Goal: Task Accomplishment & Management: Manage account settings

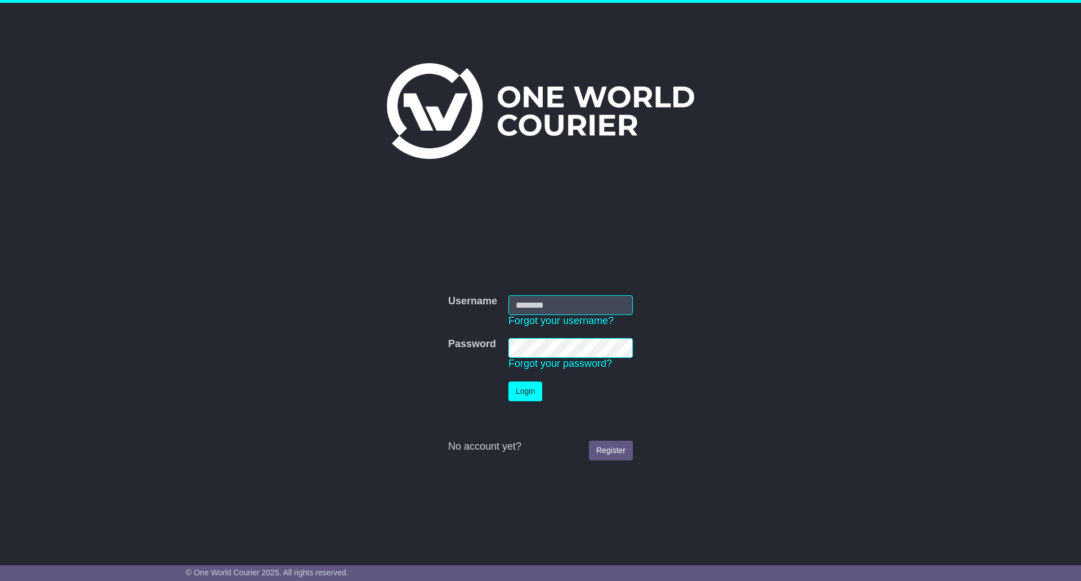
type input "******"
click at [531, 394] on button "Login" at bounding box center [526, 391] width 34 height 20
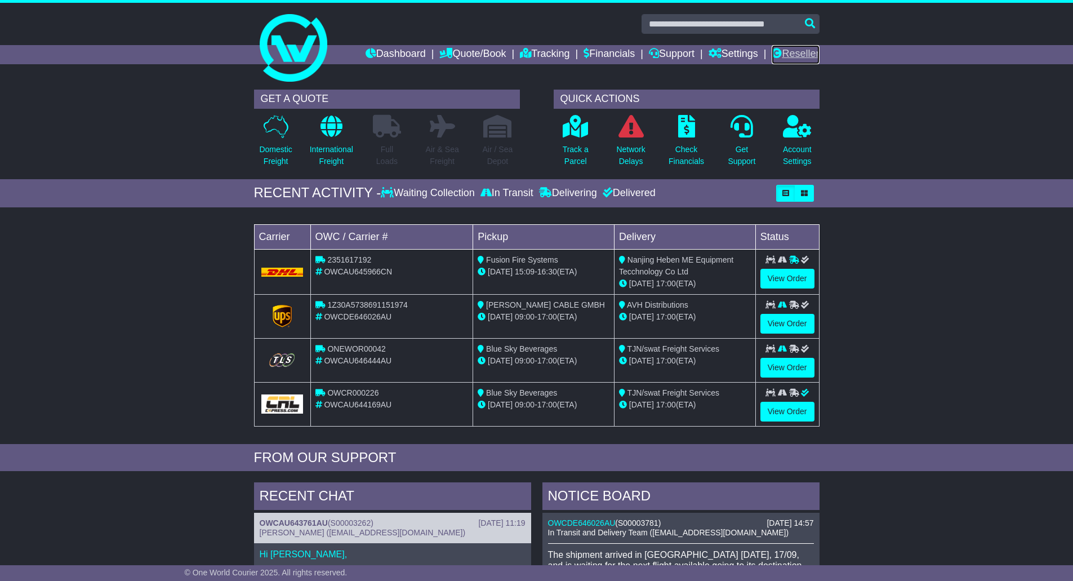
click at [808, 53] on link "Reseller" at bounding box center [795, 54] width 47 height 19
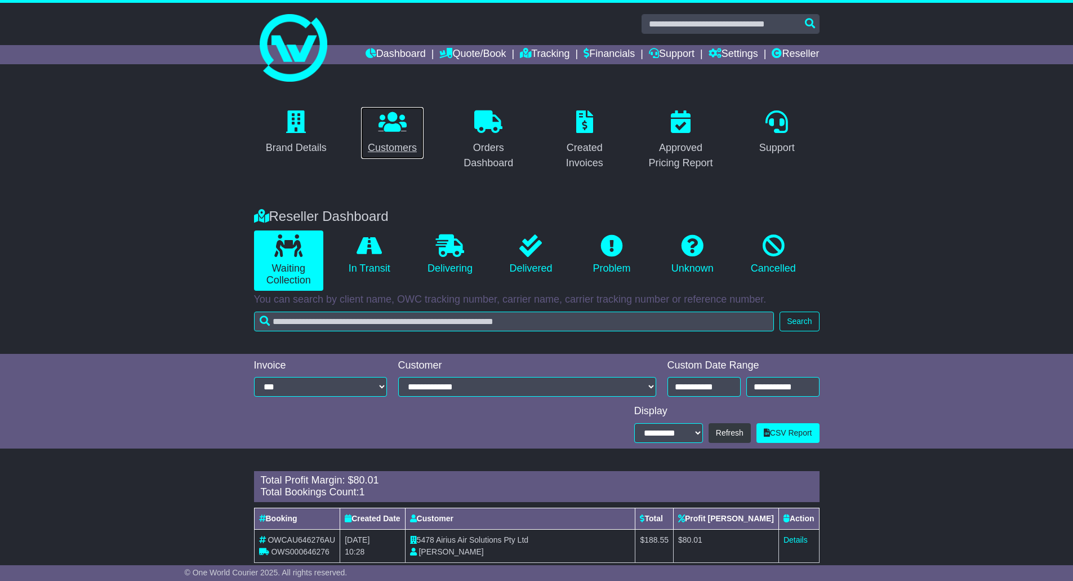
click at [407, 147] on div "Customers" at bounding box center [392, 147] width 49 height 15
